Goal: Book appointment/travel/reservation

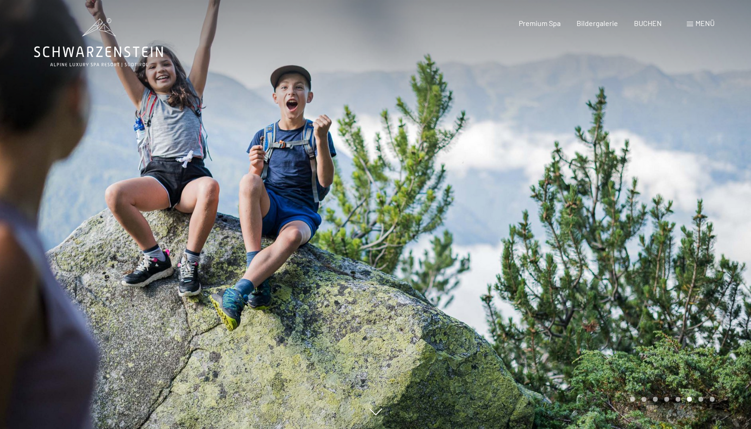
click at [134, 57] on icon at bounding box center [98, 42] width 129 height 49
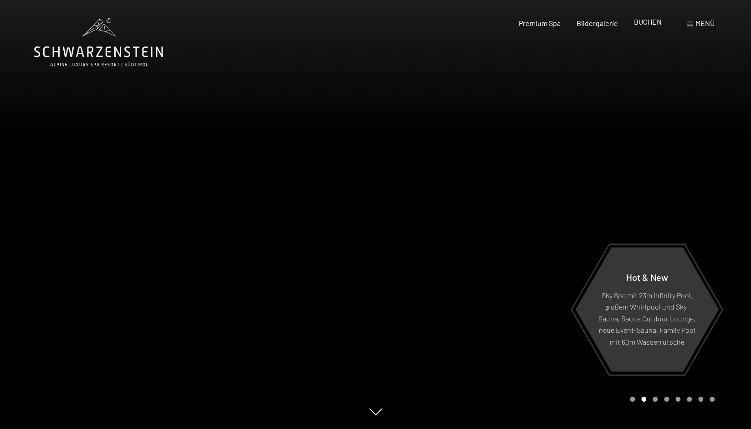
click at [648, 23] on span "BUCHEN" at bounding box center [648, 21] width 28 height 9
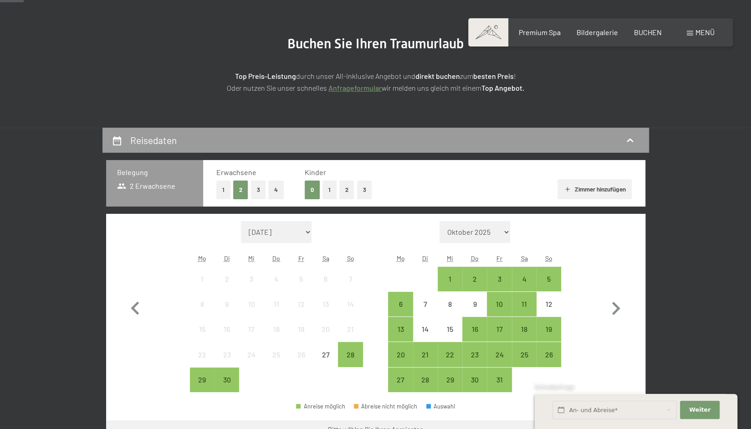
scroll to position [98, 0]
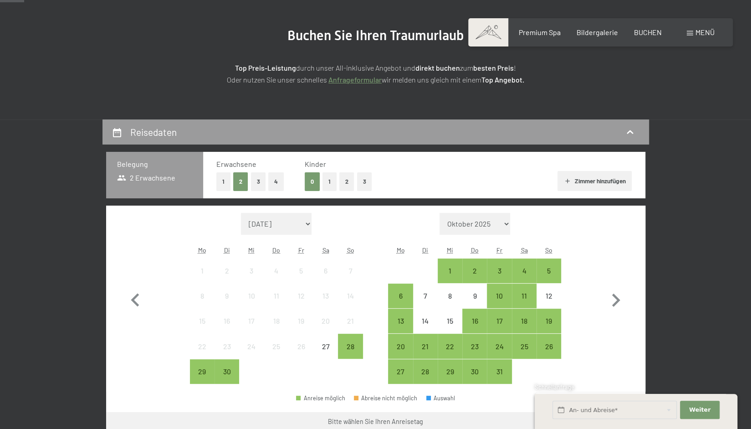
click at [326, 185] on button "1" at bounding box center [330, 181] width 14 height 19
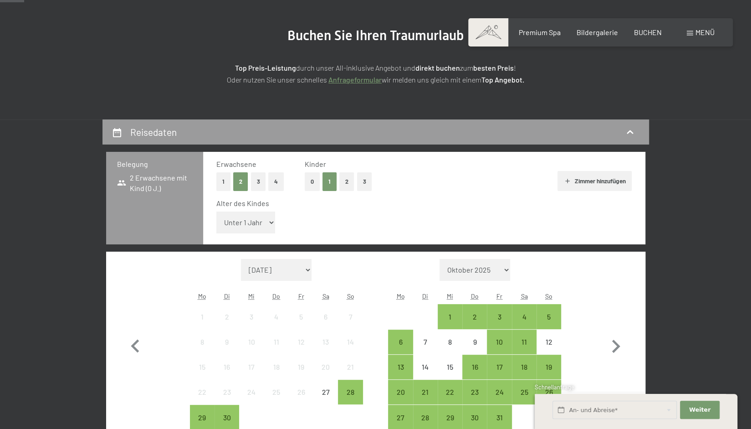
click at [237, 225] on select "Unter 1 Jahr 1 Jahr 2 Jahre 3 Jahre 4 Jahre 5 Jahre 6 Jahre 7 Jahre 8 Jahre 9 J…" at bounding box center [245, 222] width 59 height 22
select select "5"
click at [216, 211] on select "Unter 1 Jahr 1 Jahr 2 Jahre 3 Jahre 4 Jahre 5 Jahre 6 Jahre 7 Jahre 8 Jahre 9 J…" at bounding box center [245, 222] width 59 height 22
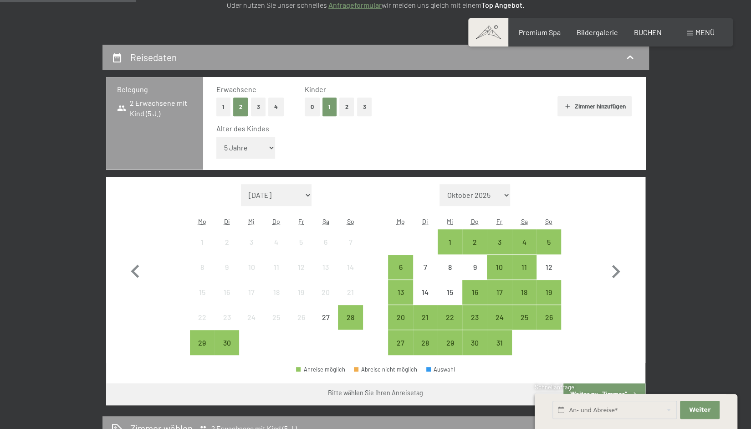
scroll to position [174, 0]
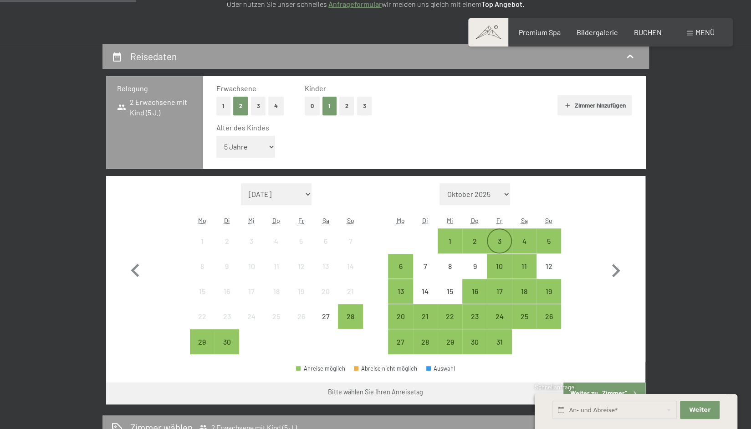
click at [499, 245] on div "3" at bounding box center [499, 248] width 23 height 23
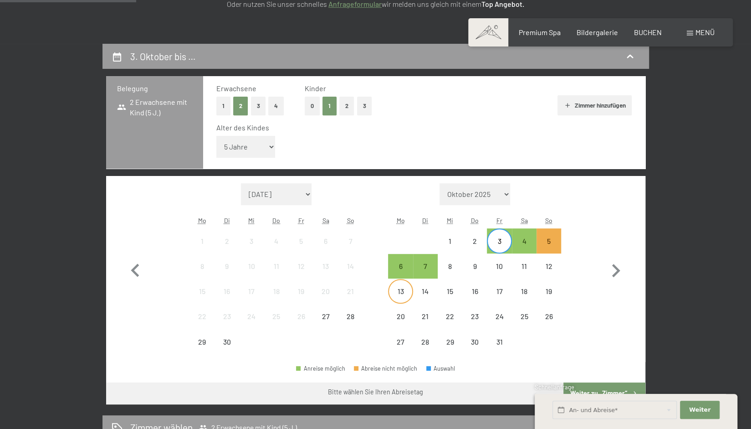
click at [397, 293] on div "13" at bounding box center [400, 299] width 23 height 23
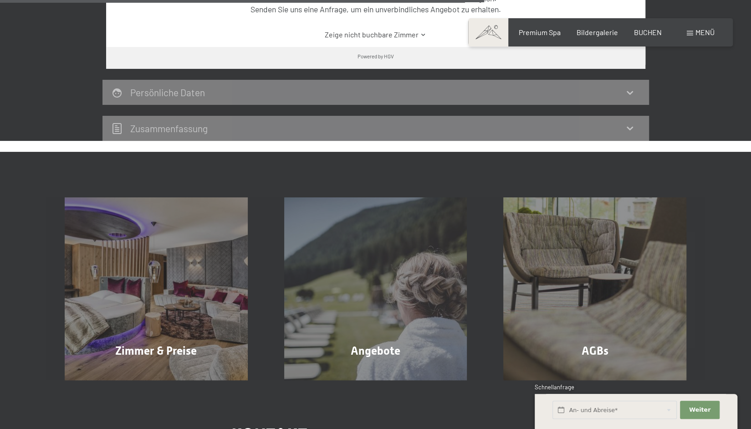
scroll to position [691, 0]
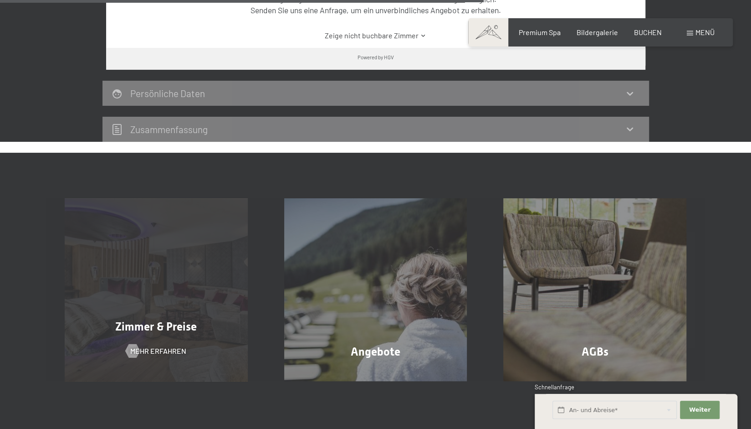
click at [206, 292] on div "Zimmer & Preise Mehr erfahren" at bounding box center [156, 289] width 220 height 183
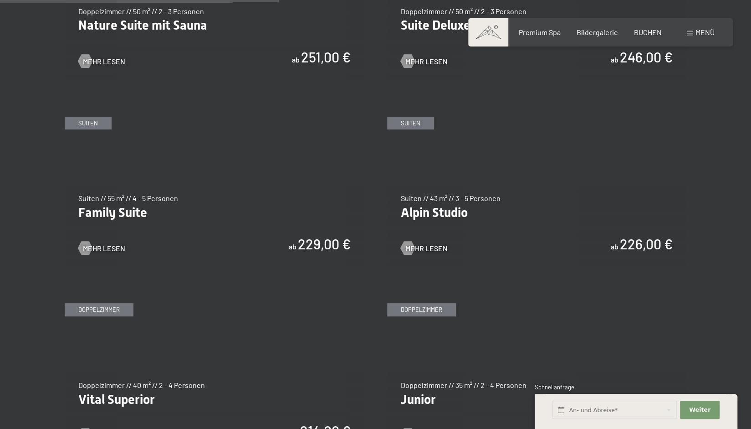
scroll to position [1061, 0]
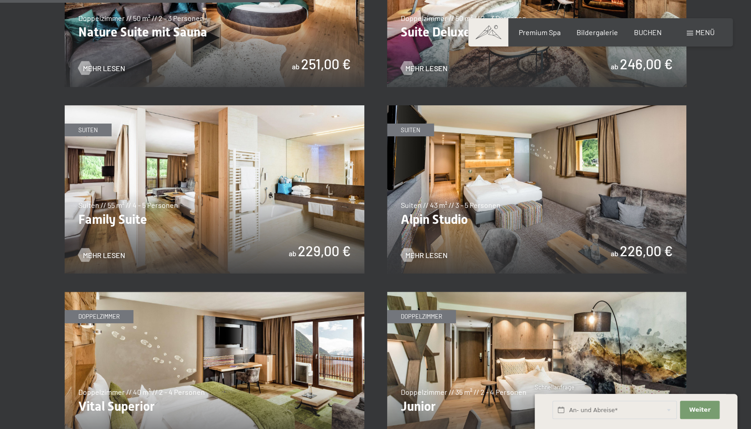
click at [239, 194] on img at bounding box center [215, 189] width 300 height 169
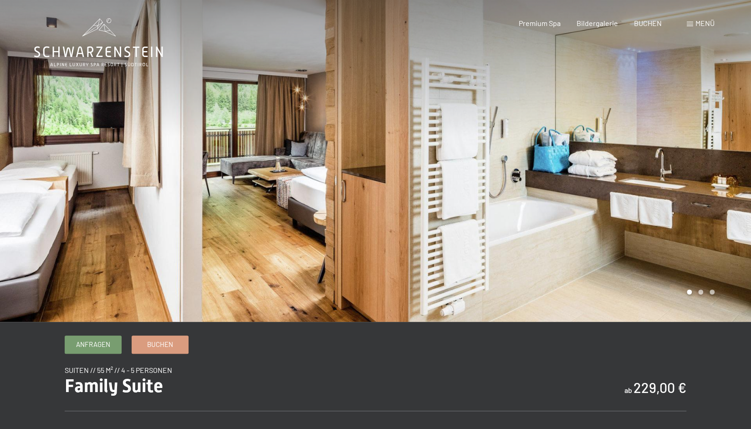
click at [668, 179] on div at bounding box center [564, 161] width 376 height 322
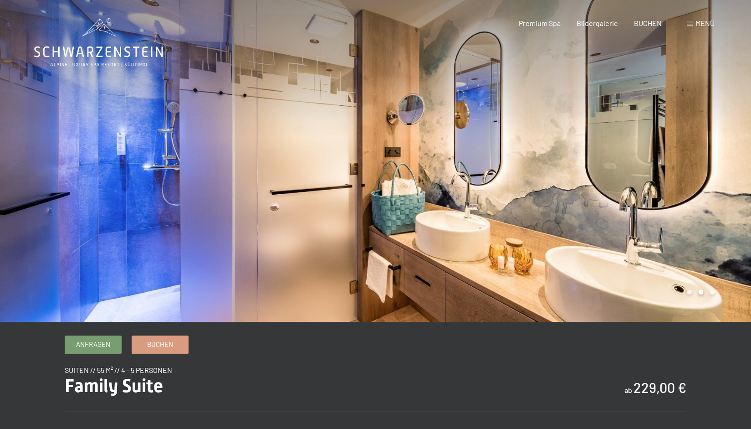
click at [662, 181] on div at bounding box center [564, 161] width 376 height 322
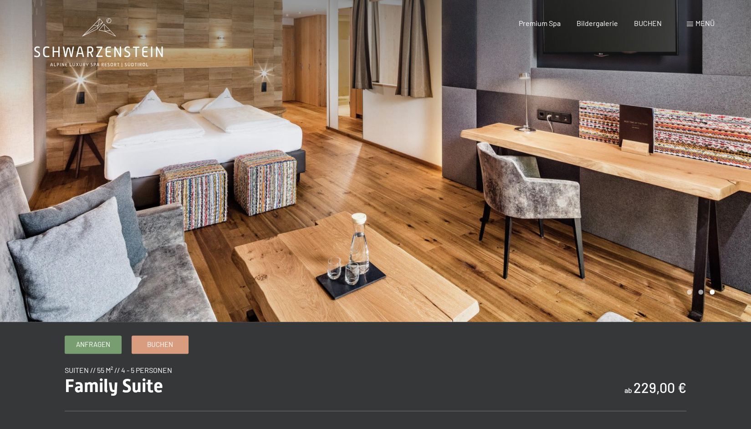
click at [654, 186] on div at bounding box center [564, 161] width 376 height 322
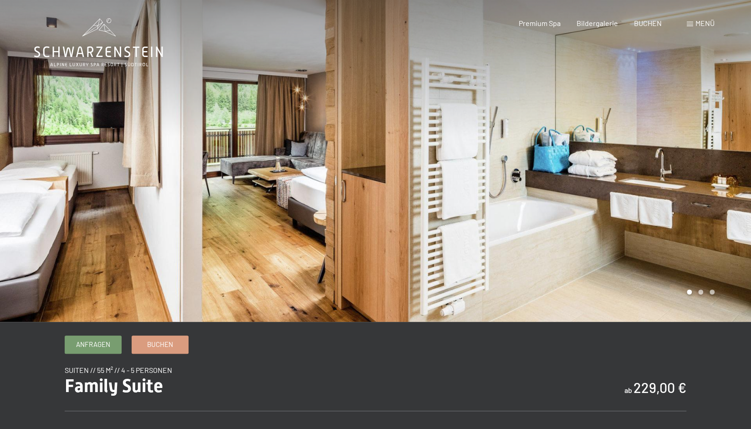
click at [661, 210] on div at bounding box center [564, 161] width 376 height 322
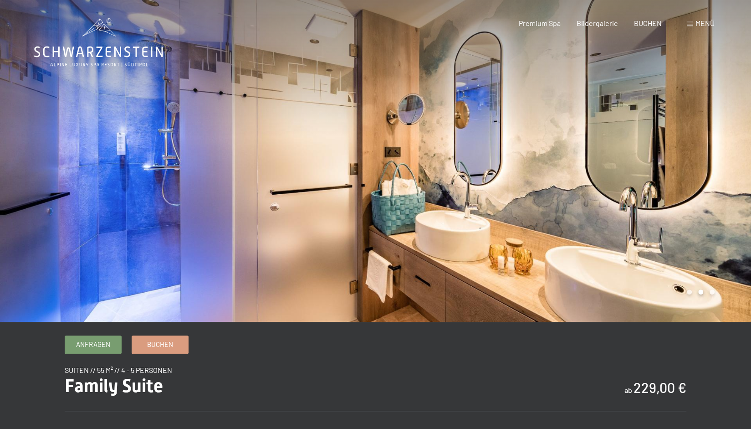
click at [661, 210] on div at bounding box center [564, 161] width 376 height 322
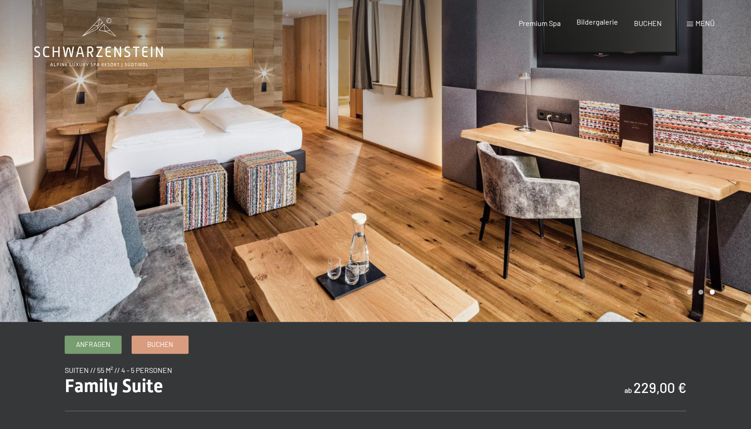
click at [591, 23] on span "Bildergalerie" at bounding box center [597, 21] width 41 height 9
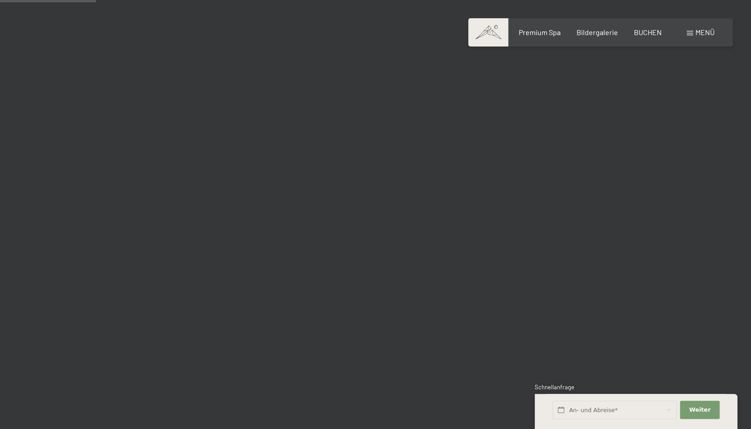
scroll to position [1350, 0]
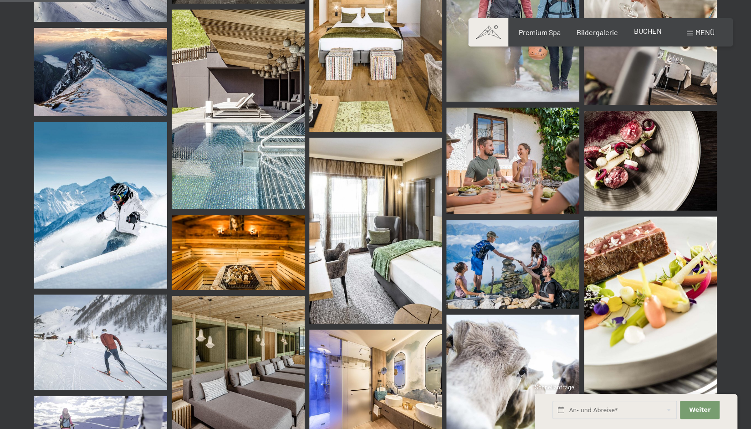
click at [643, 33] on span "BUCHEN" at bounding box center [648, 30] width 28 height 9
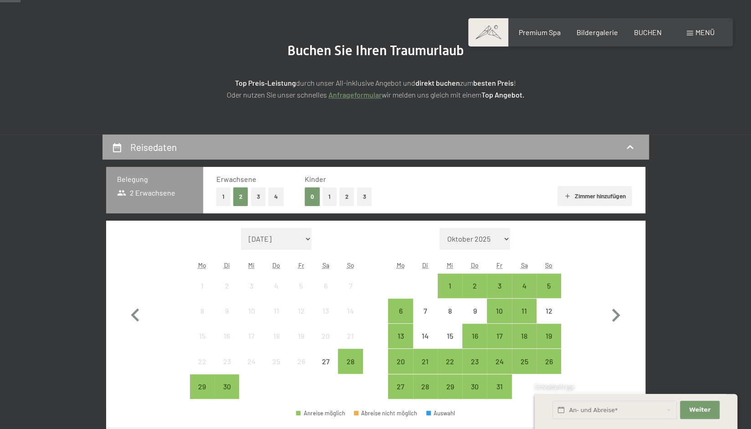
scroll to position [84, 0]
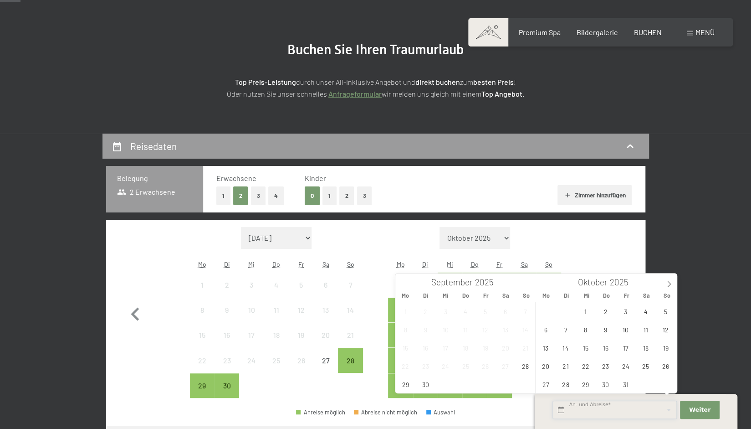
click at [573, 411] on input "text" at bounding box center [615, 410] width 124 height 19
click at [628, 311] on span "3" at bounding box center [626, 311] width 18 height 18
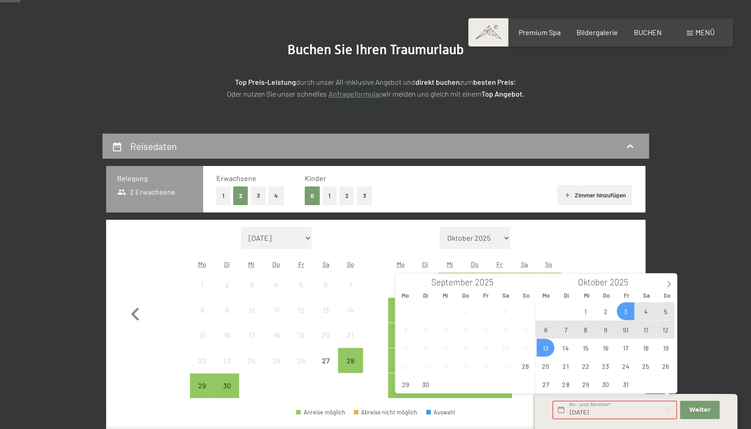
click at [549, 352] on span "13" at bounding box center [546, 348] width 18 height 18
type input "Fr. 03.10.2025 - Mo. 13.10.2025"
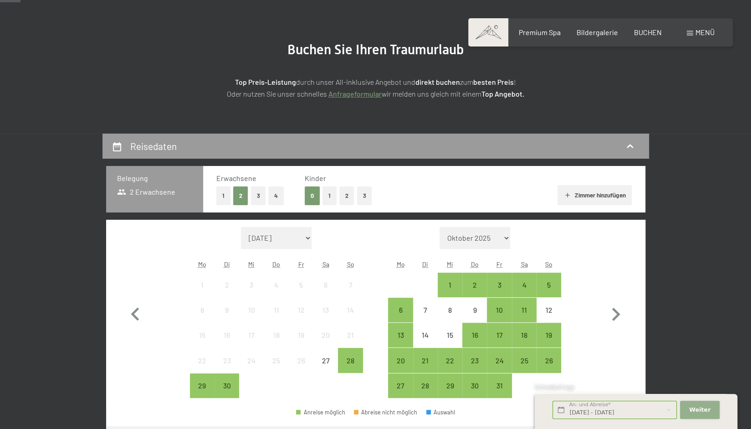
click at [690, 409] on button "Weiter Adressfelder ausblenden" at bounding box center [699, 410] width 39 height 19
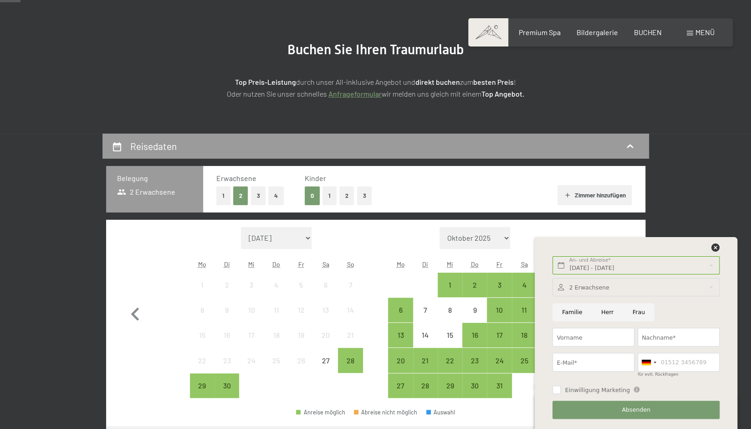
click at [581, 289] on div at bounding box center [636, 287] width 167 height 19
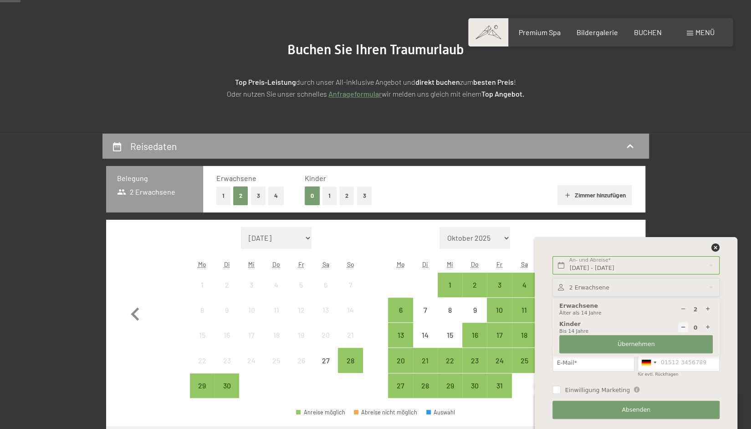
click at [708, 327] on icon at bounding box center [708, 327] width 6 height 6
type input "1"
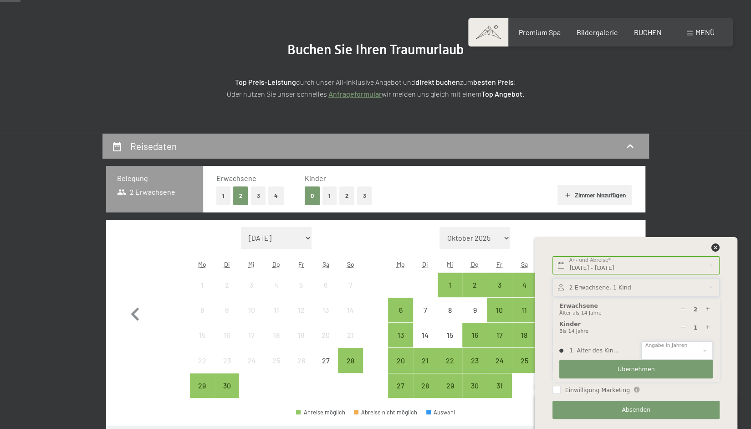
click at [687, 345] on select "0 1 2 3 4 5 6 7 8 9 10 11 12 13 14" at bounding box center [678, 350] width 72 height 19
select select "5"
click at [642, 341] on select "0 1 2 3 4 5 6 7 8 9 10 11 12 13 14" at bounding box center [678, 350] width 72 height 19
click at [624, 365] on button "Übernehmen" at bounding box center [637, 369] width 154 height 19
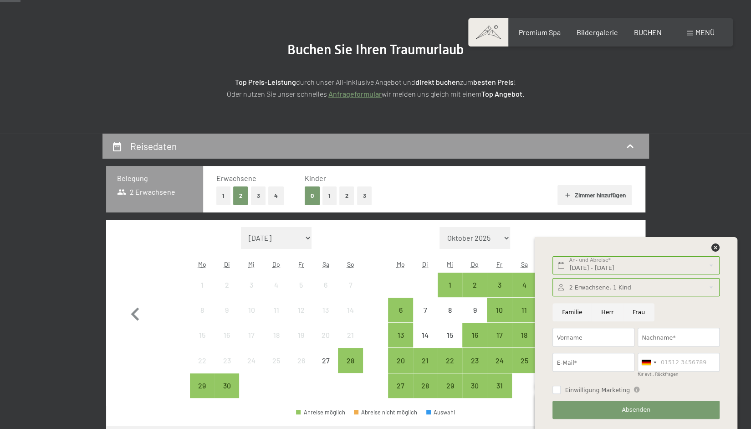
click at [574, 310] on input "Familie" at bounding box center [572, 312] width 39 height 19
radio input "true"
click at [572, 334] on input "Vorname" at bounding box center [594, 337] width 82 height 19
type input "Philip"
type input "Lehmann"
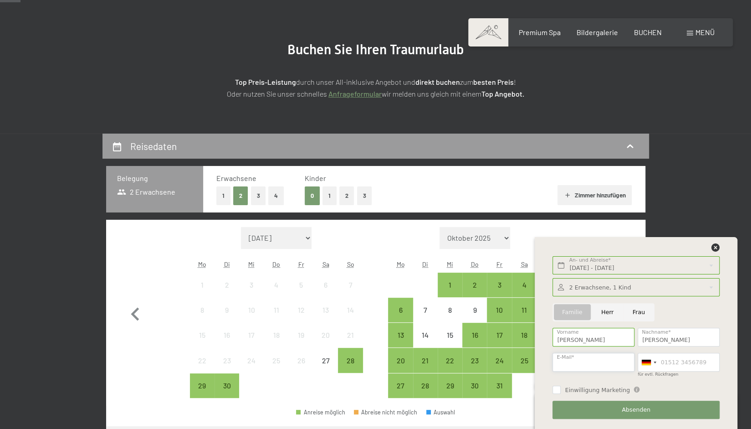
click at [567, 365] on input "E-Mail*" at bounding box center [594, 362] width 82 height 19
type input "philip.lehmann@gmx.ch"
click at [653, 365] on div at bounding box center [648, 362] width 21 height 18
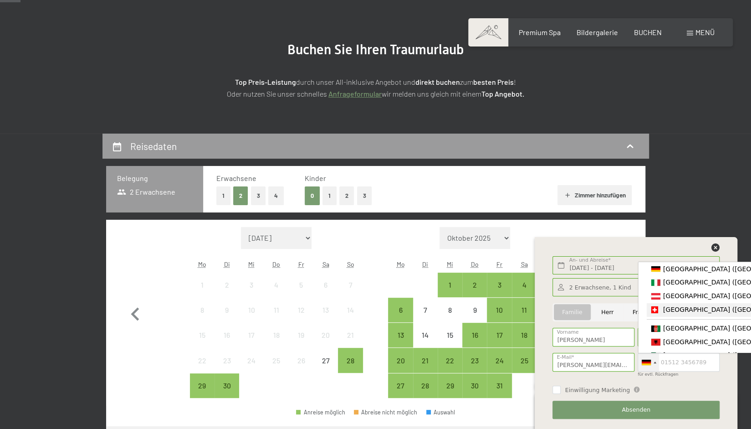
click at [669, 313] on span "[GEOGRAPHIC_DATA] ([GEOGRAPHIC_DATA])" at bounding box center [733, 309] width 141 height 7
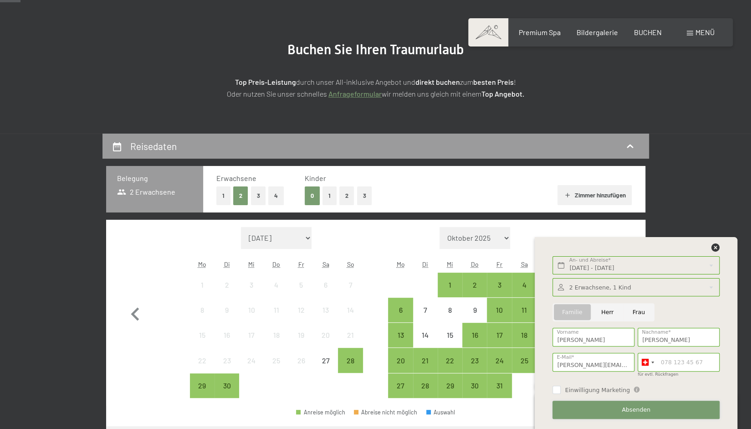
click at [632, 407] on span "Absenden" at bounding box center [636, 410] width 29 height 8
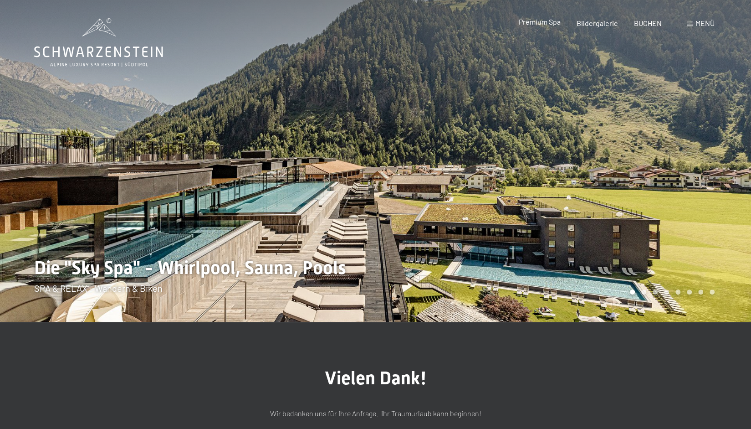
click at [531, 24] on span "Premium Spa" at bounding box center [540, 21] width 42 height 9
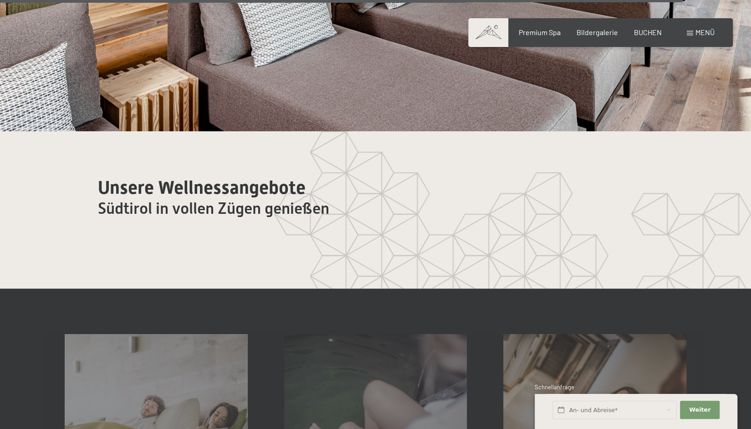
scroll to position [5102, 0]
